Goal: Check status: Check status

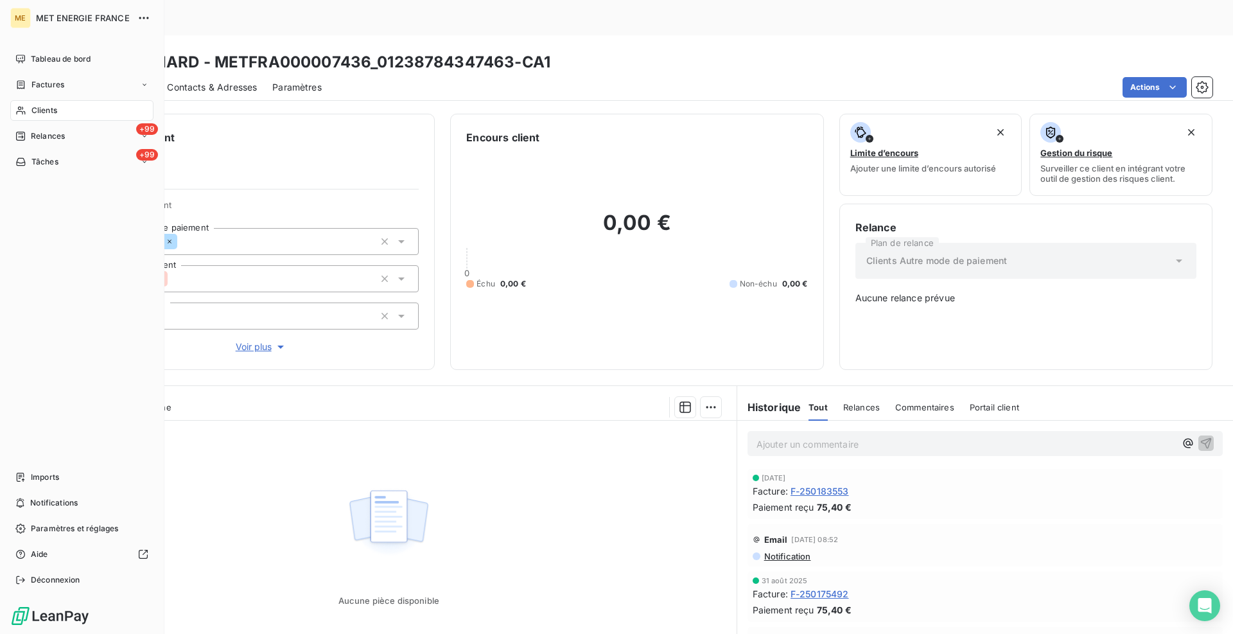
click at [29, 115] on div "Clients" at bounding box center [81, 110] width 143 height 21
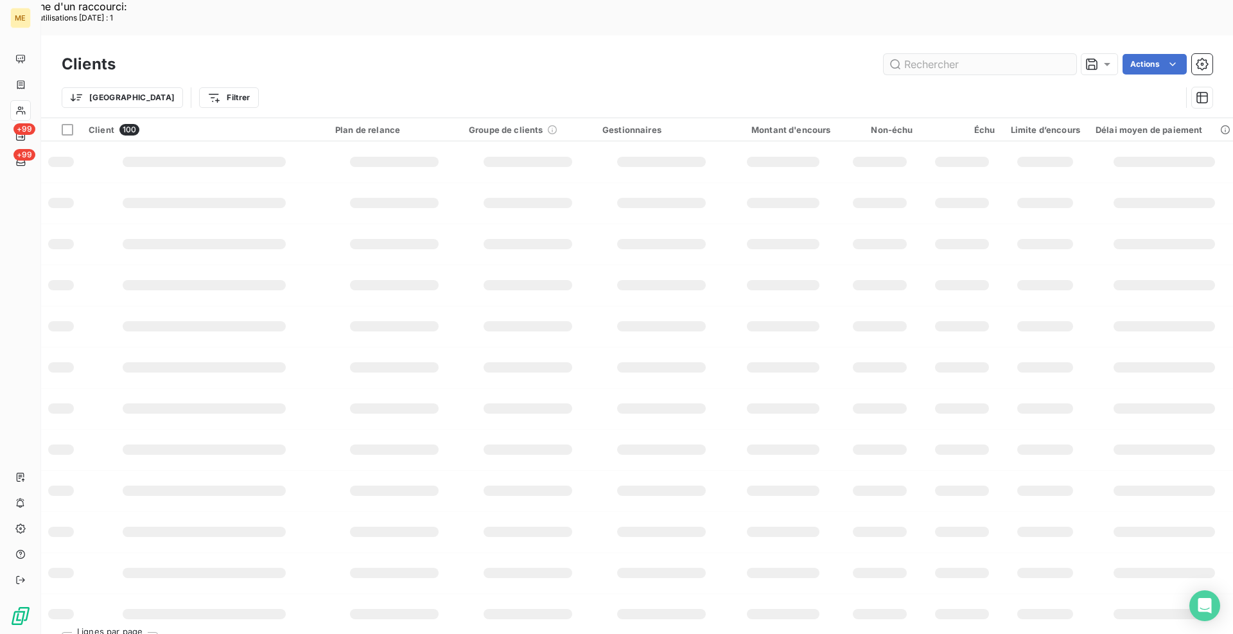
click at [1017, 54] on input "text" at bounding box center [980, 64] width 193 height 21
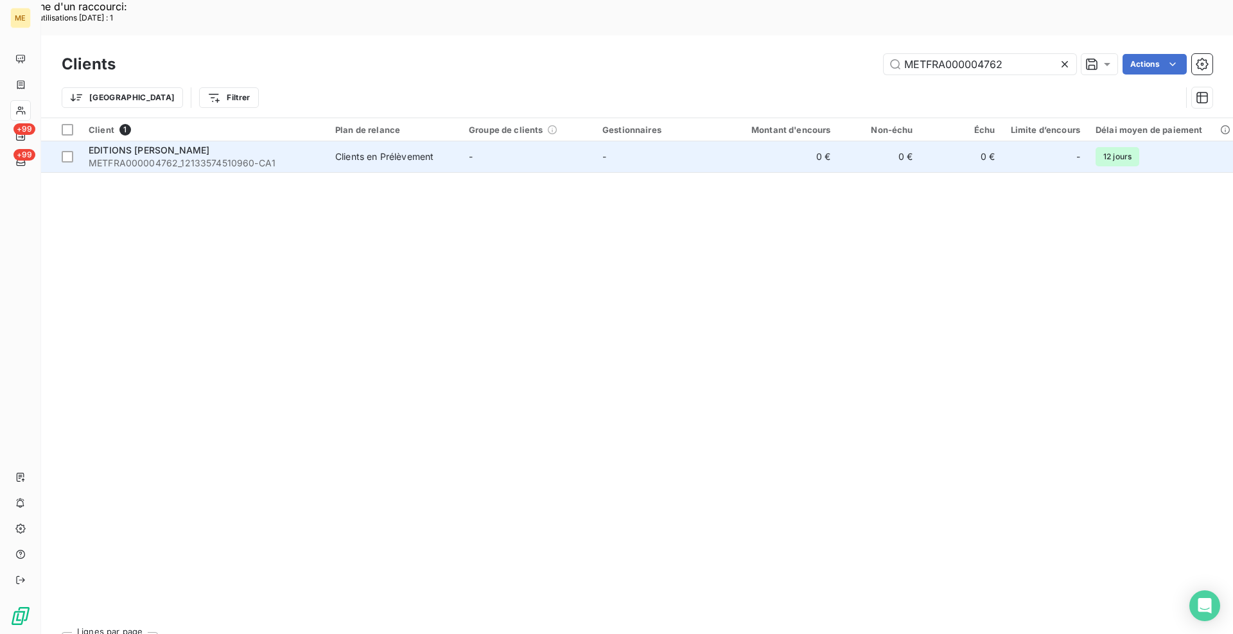
type input "METFRA000004762"
click at [312, 157] on span "METFRA000004762_12133574510960-CA1" at bounding box center [204, 163] width 231 height 13
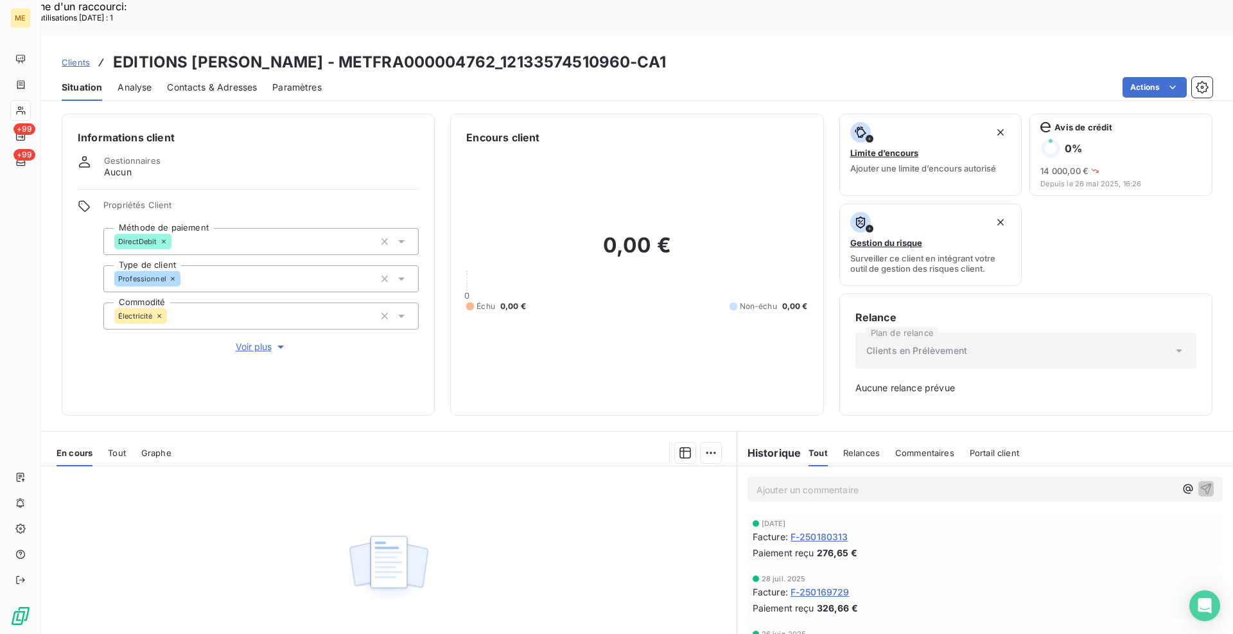
click at [828, 585] on span "F-250169729" at bounding box center [820, 591] width 59 height 13
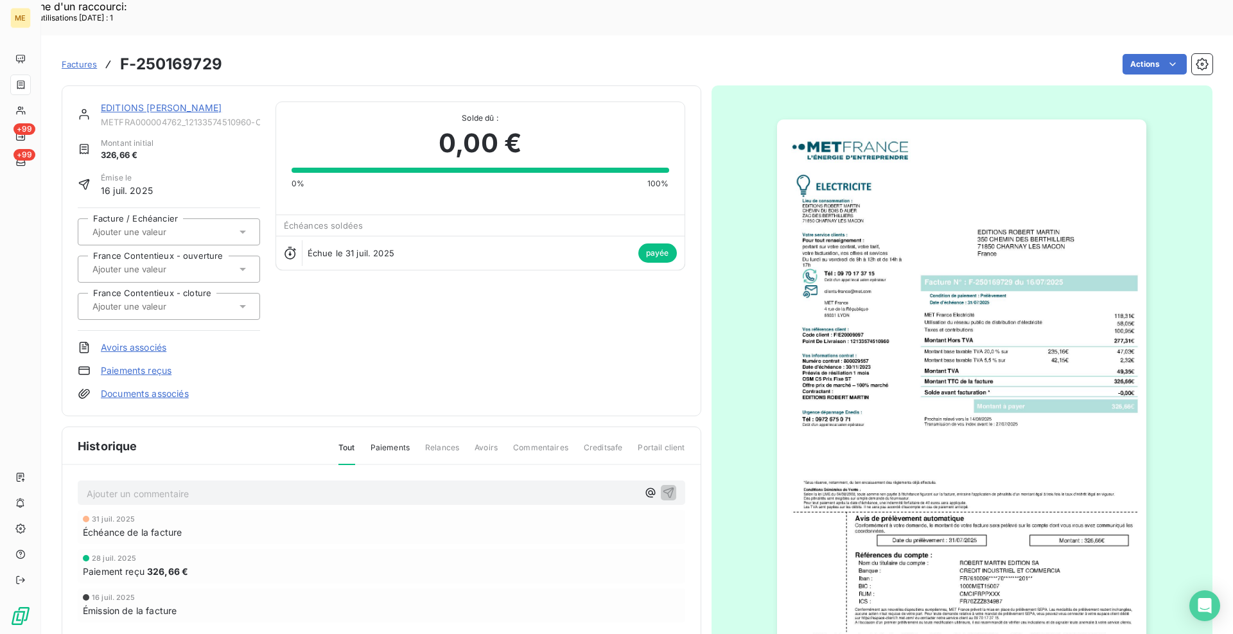
click at [1002, 362] on img "button" at bounding box center [961, 380] width 369 height 523
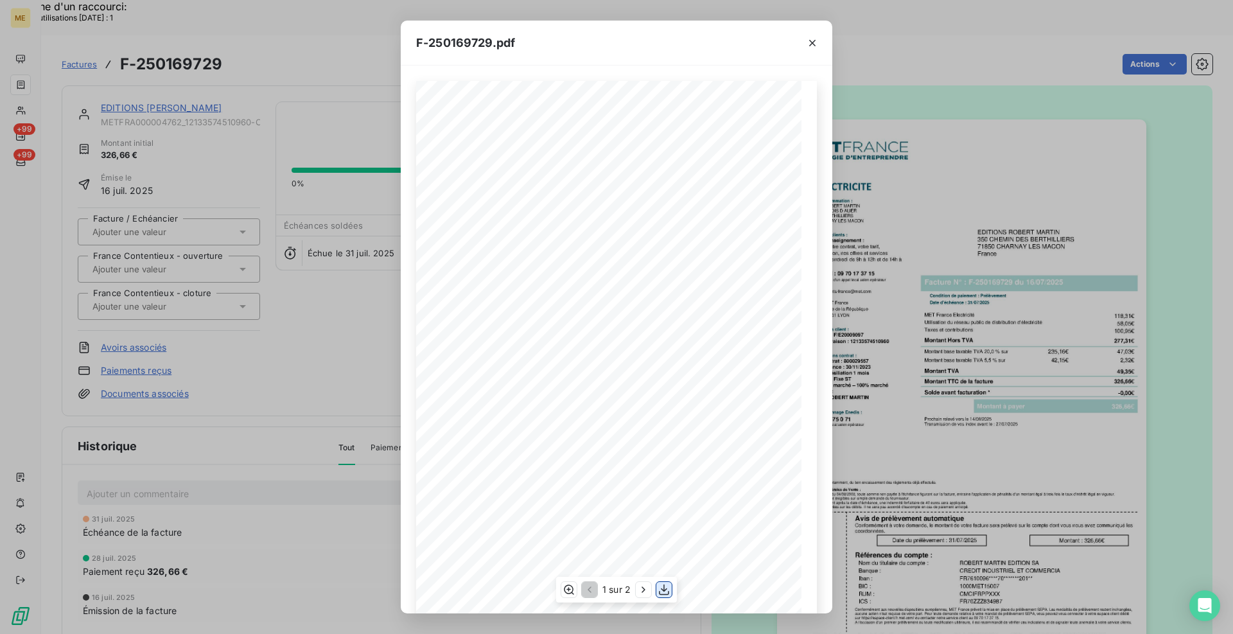
click at [668, 585] on icon "button" at bounding box center [664, 589] width 13 height 13
